Goal: Entertainment & Leisure: Consume media (video, audio)

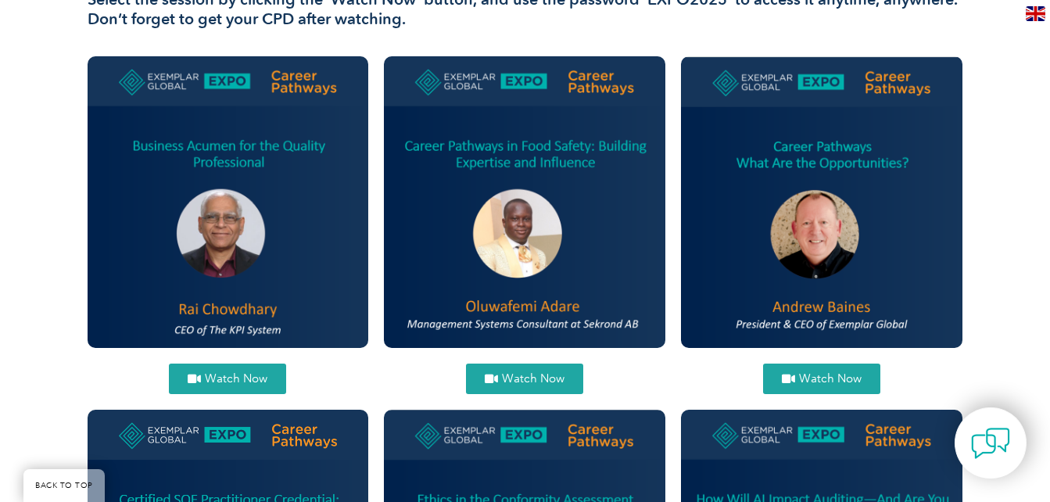
scroll to position [597, 0]
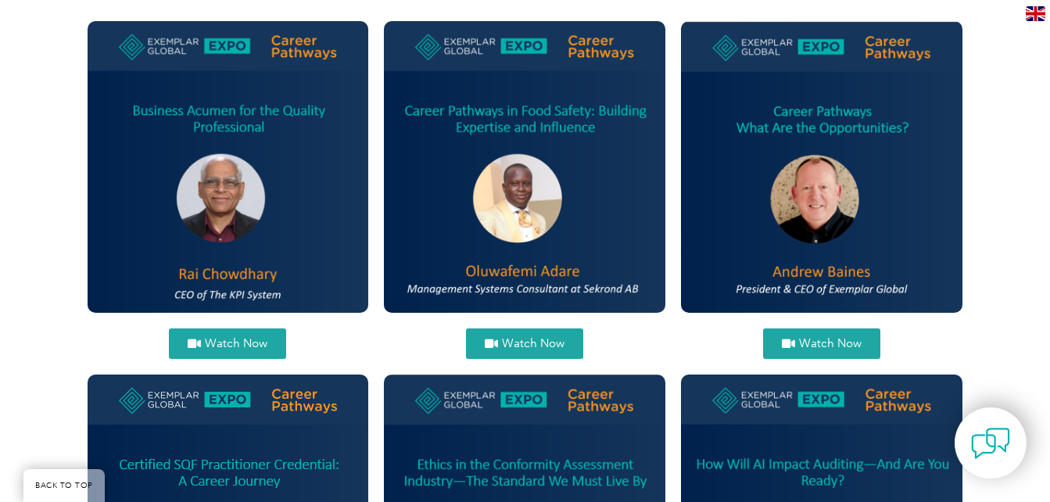
click at [527, 345] on span "Watch Now" at bounding box center [533, 344] width 63 height 12
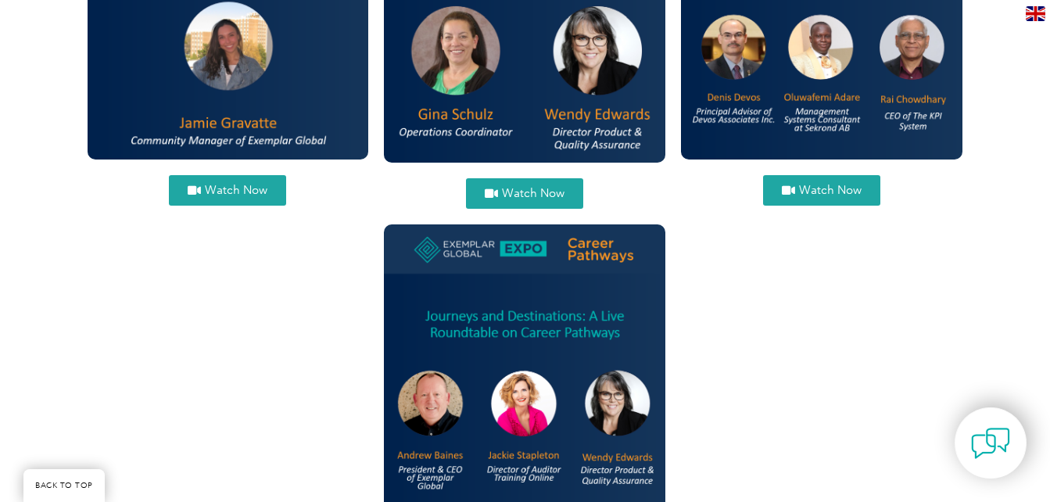
scroll to position [2098, 0]
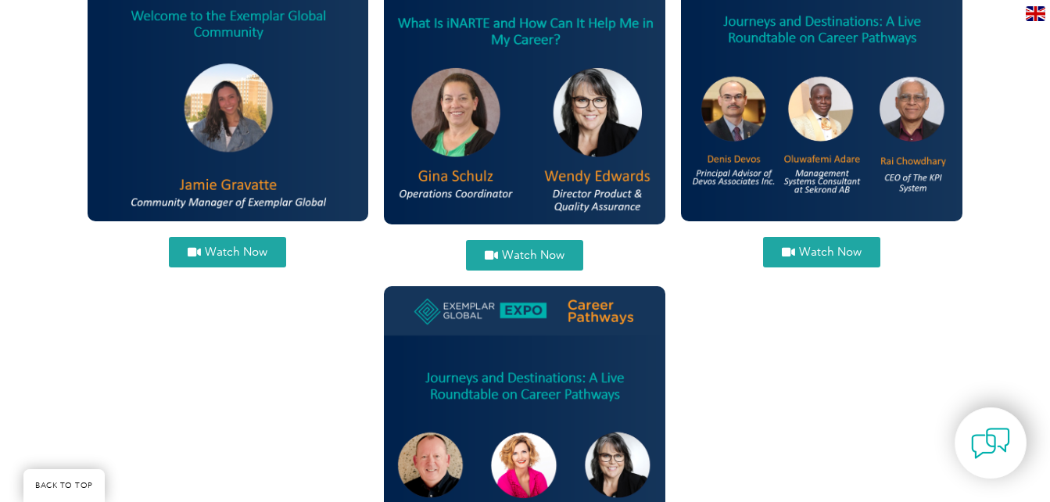
click at [825, 256] on span "Watch Now" at bounding box center [830, 252] width 63 height 12
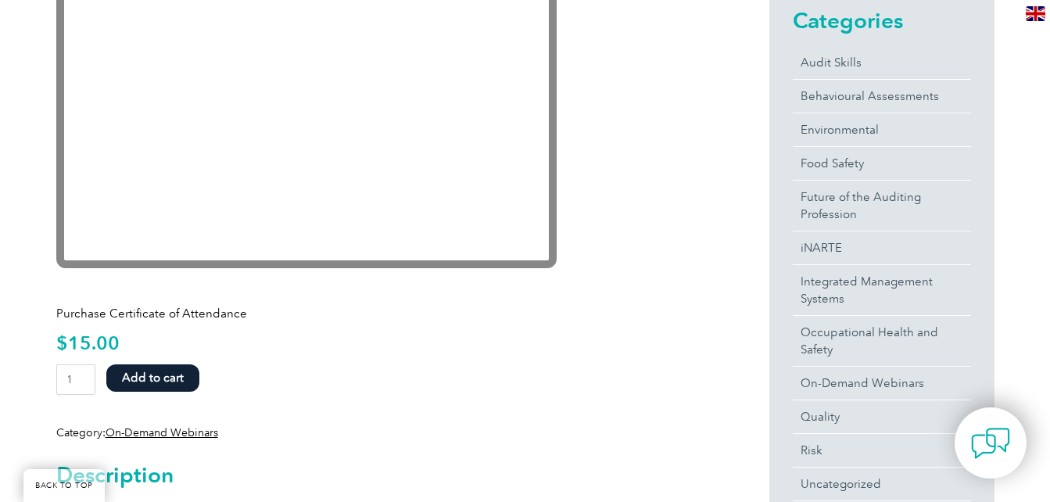
scroll to position [437, 0]
